Goal: Task Accomplishment & Management: Manage account settings

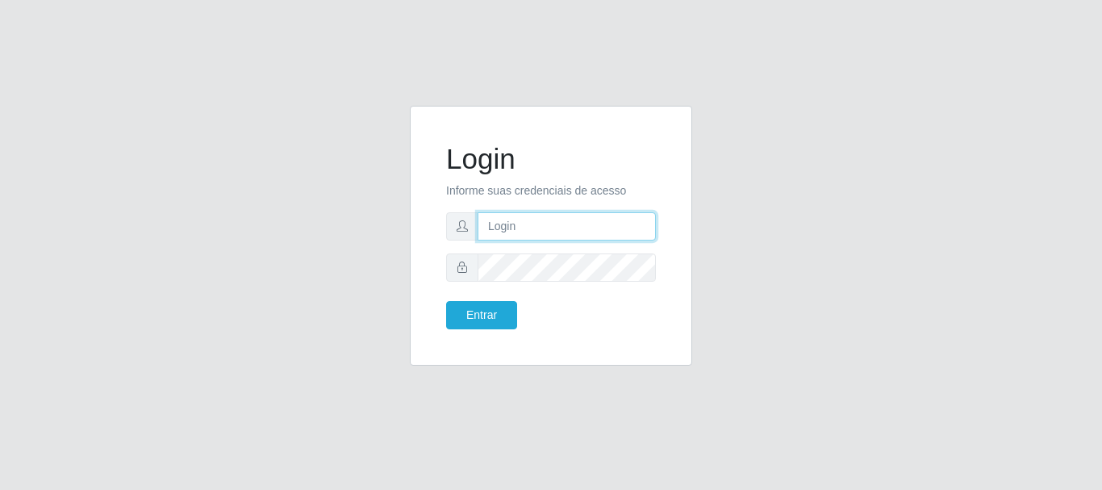
click at [601, 235] on input "text" at bounding box center [567, 226] width 178 height 28
type input "Ubiratan@confglacer"
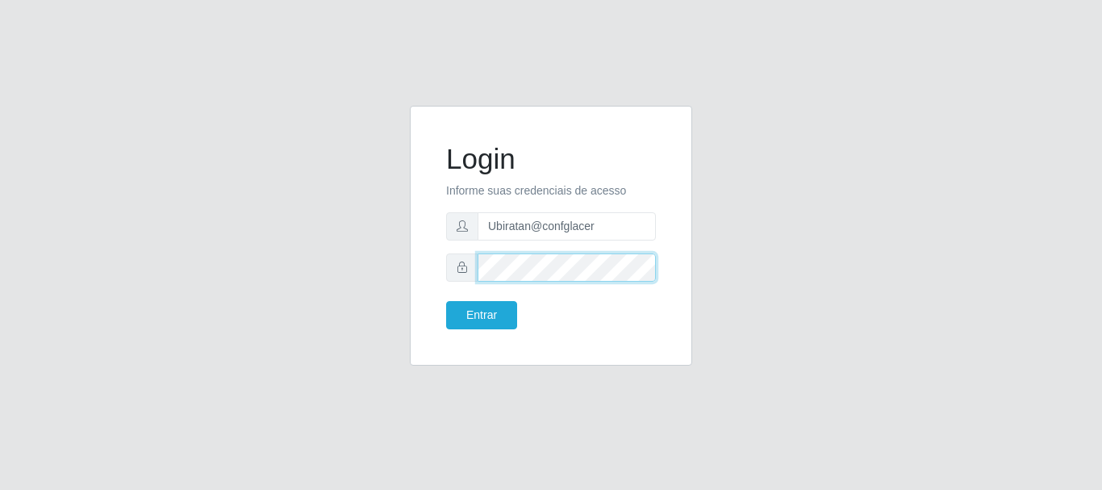
click at [446, 301] on button "Entrar" at bounding box center [481, 315] width 71 height 28
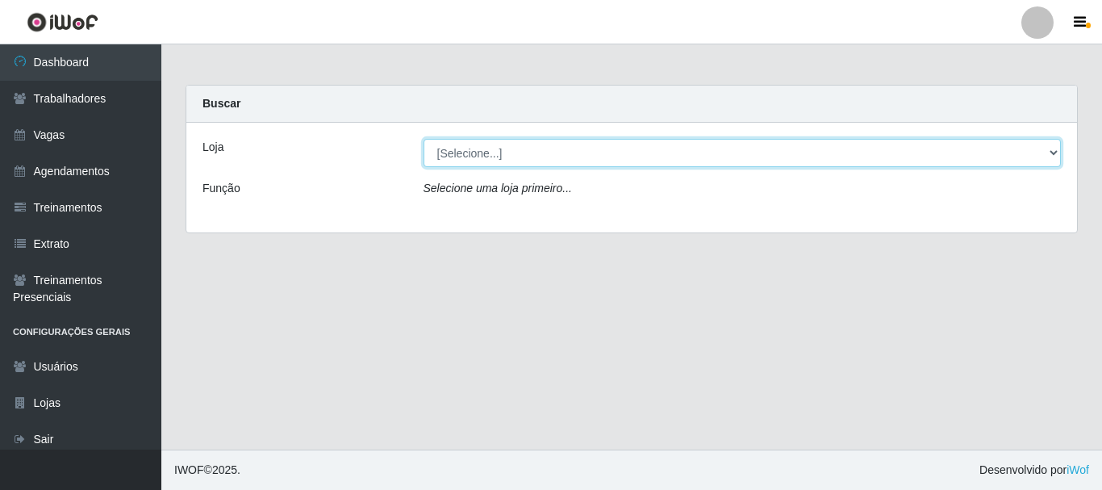
click at [549, 151] on select "[Selecione...] Glace Real Confeitaria" at bounding box center [743, 153] width 638 height 28
select select "445"
click at [424, 139] on select "[Selecione...] Glace Real Confeitaria" at bounding box center [743, 153] width 638 height 28
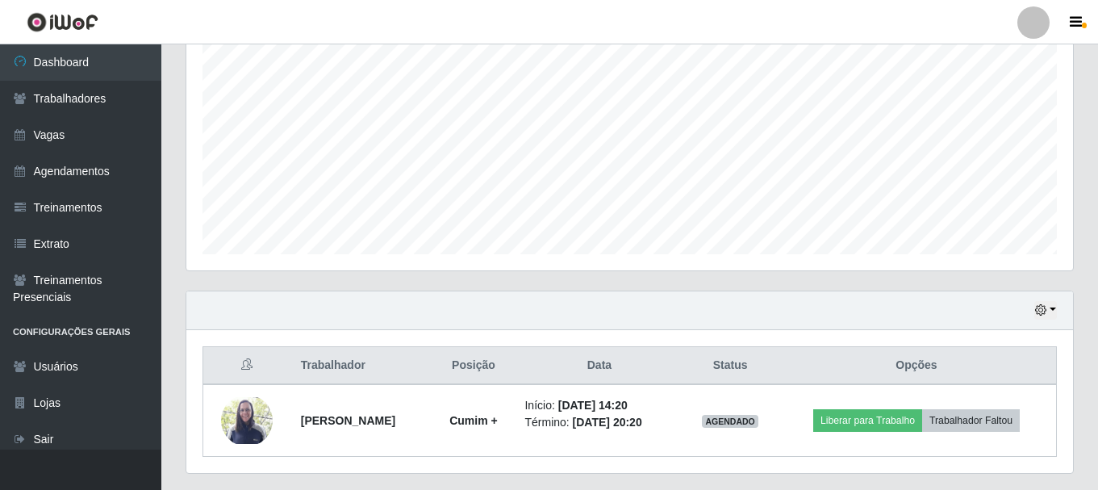
scroll to position [366, 0]
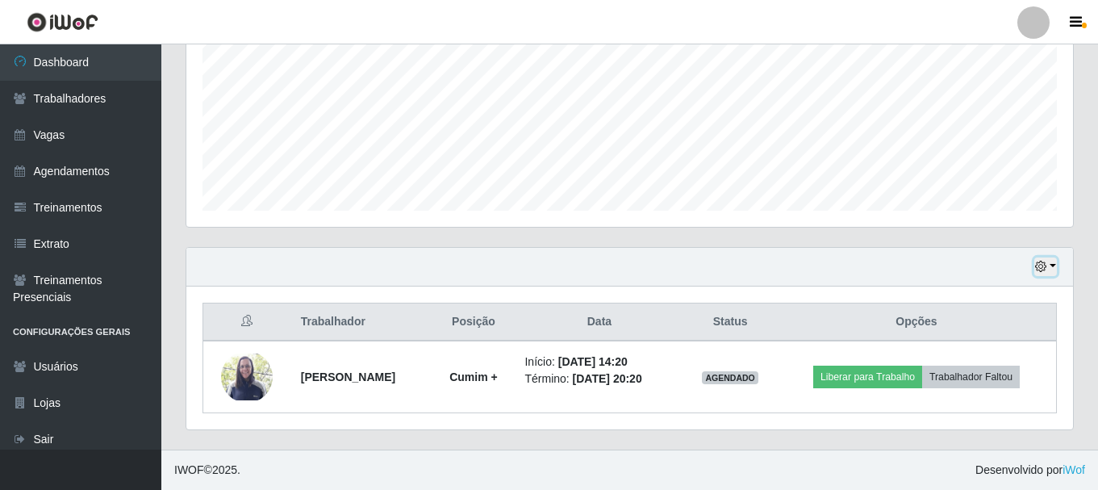
click at [1036, 266] on icon "button" at bounding box center [1040, 266] width 11 height 11
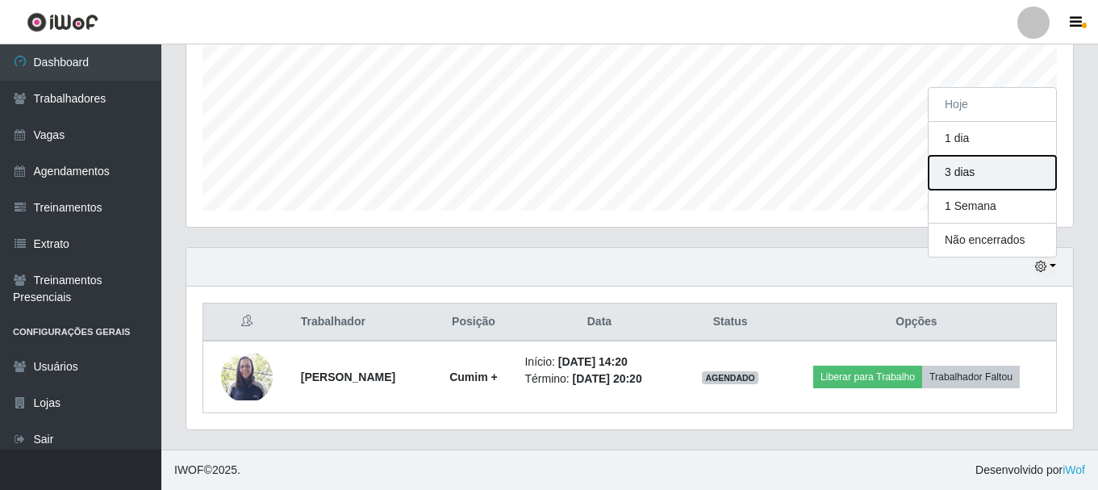
click at [984, 174] on button "3 dias" at bounding box center [993, 173] width 128 height 34
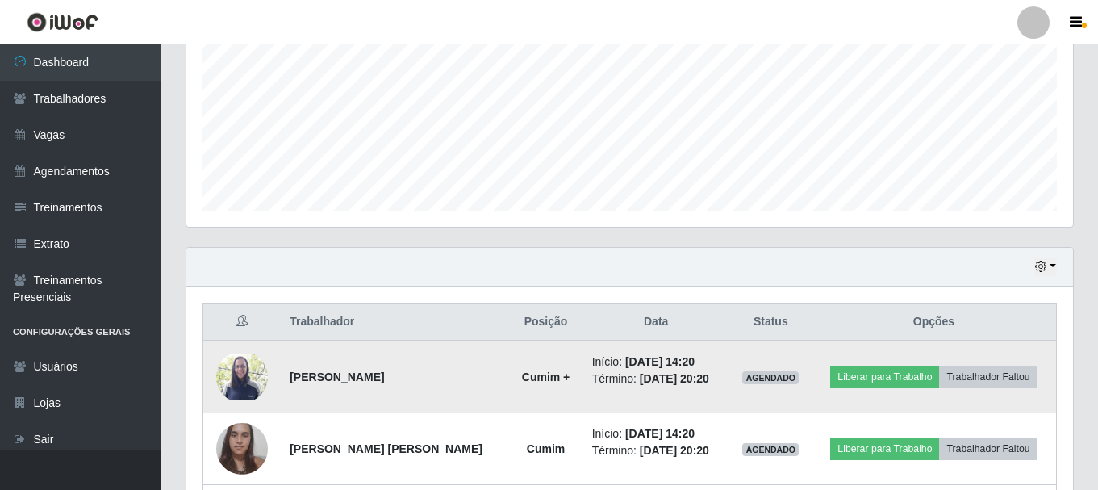
scroll to position [510, 0]
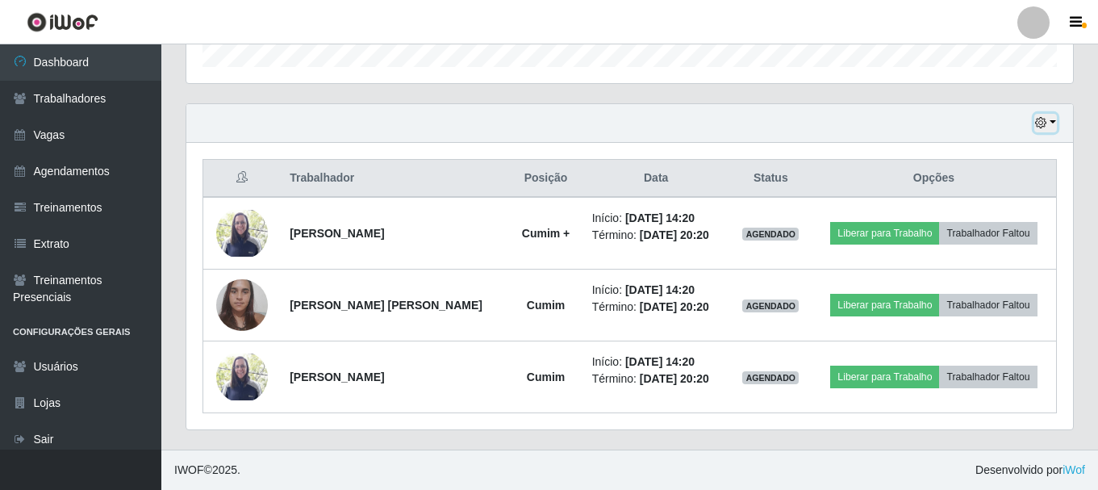
click at [1050, 123] on button "button" at bounding box center [1046, 123] width 23 height 19
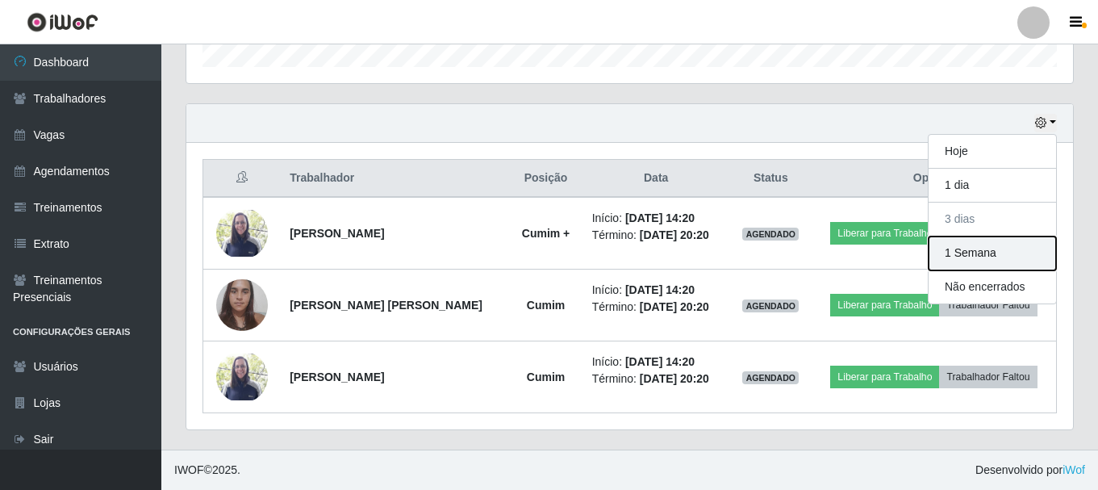
click at [1018, 245] on button "1 Semana" at bounding box center [993, 253] width 128 height 34
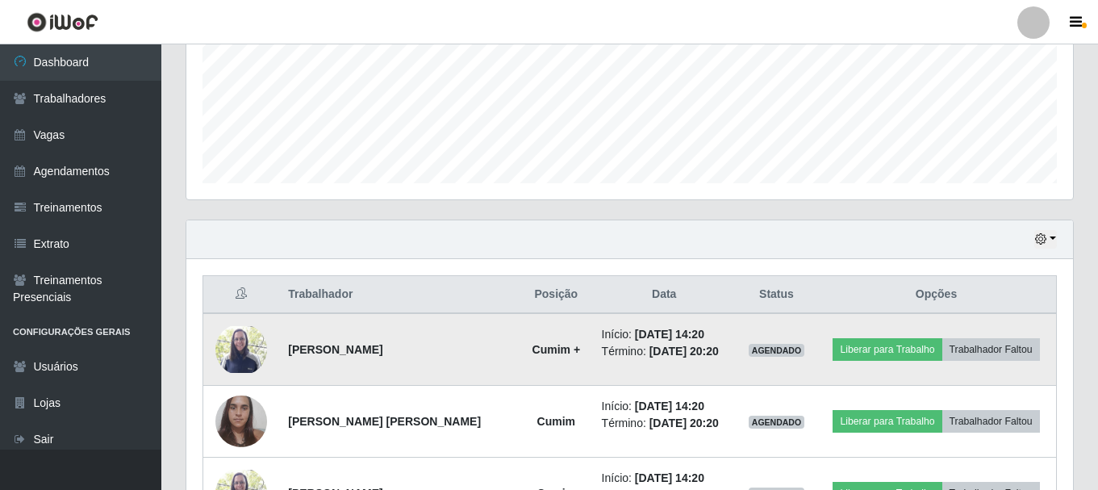
scroll to position [555, 0]
